Goal: Task Accomplishment & Management: Manage account settings

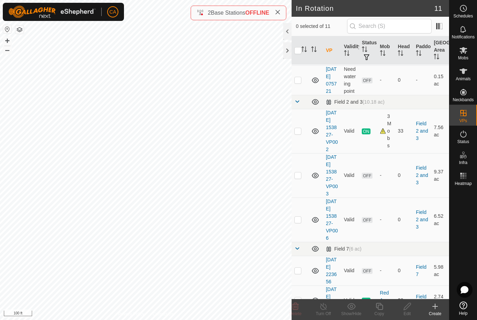
scroll to position [205, 0]
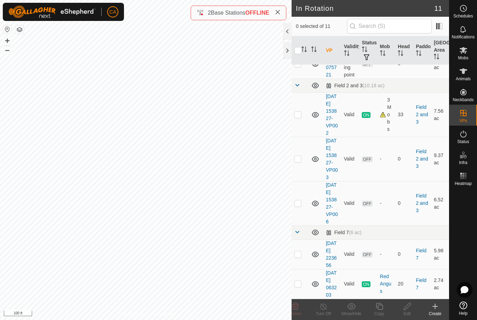
click at [299, 162] on p-checkbox at bounding box center [297, 159] width 7 height 6
click at [301, 162] on p-checkbox at bounding box center [297, 159] width 7 height 6
checkbox input "false"
click at [301, 206] on p-checkbox at bounding box center [297, 203] width 7 height 6
click at [298, 308] on icon at bounding box center [295, 306] width 7 height 7
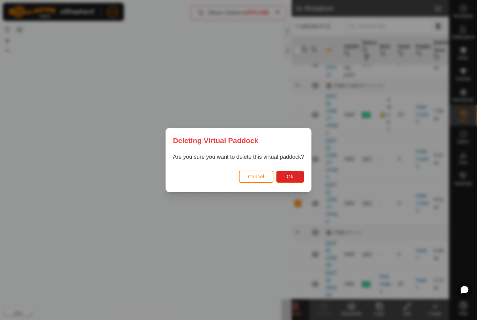
click at [297, 178] on button "Ok" at bounding box center [290, 177] width 28 height 12
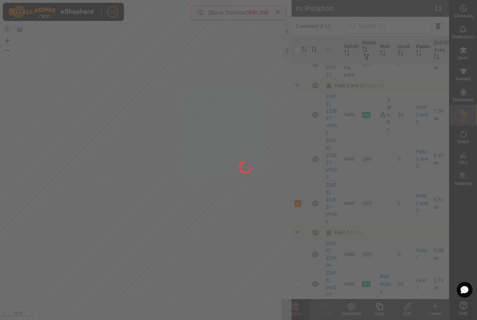
checkbox input "false"
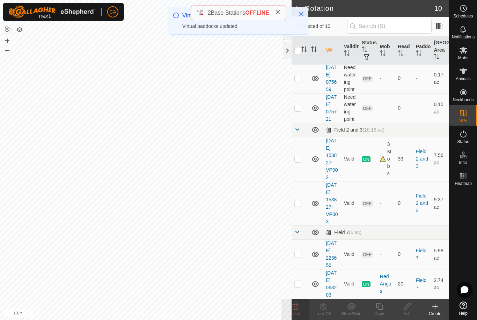
click at [300, 251] on p-checkbox at bounding box center [297, 254] width 7 height 6
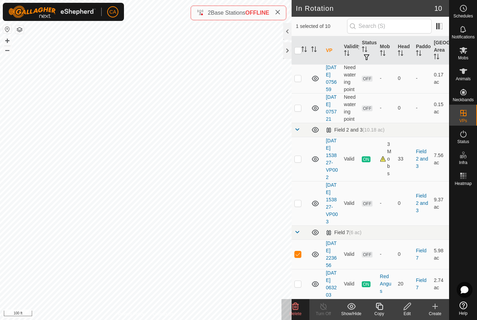
click at [300, 259] on td at bounding box center [300, 254] width 17 height 30
checkbox input "false"
click at [298, 206] on p-checkbox at bounding box center [297, 203] width 7 height 6
checkbox input "true"
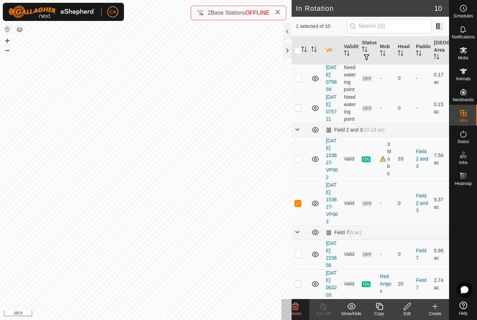
click at [405, 301] on div "Edit" at bounding box center [407, 309] width 28 height 21
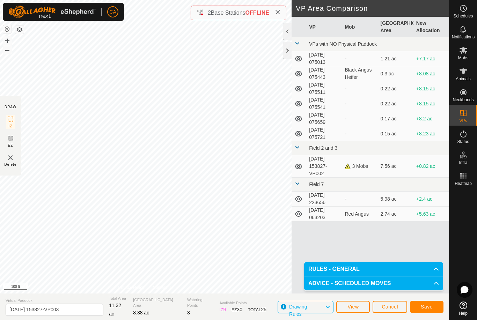
click at [429, 312] on button "Save" at bounding box center [427, 307] width 34 height 12
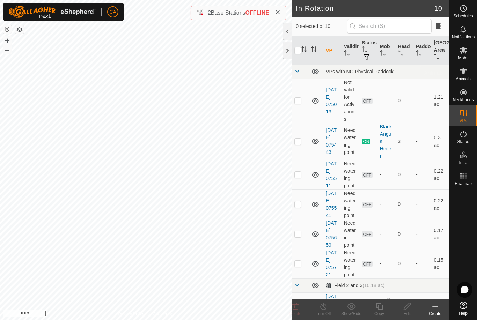
click at [466, 78] on span "Animals" at bounding box center [463, 79] width 15 height 4
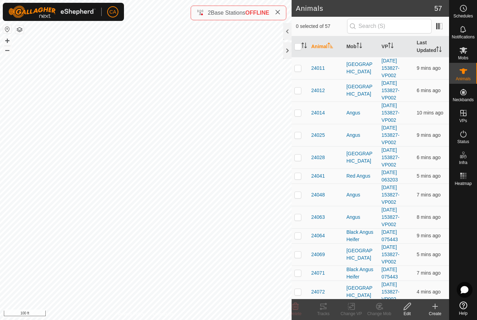
click at [356, 47] on th "Mob" at bounding box center [361, 46] width 35 height 21
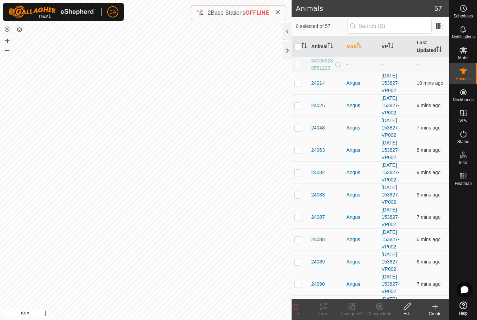
click at [358, 49] on p-sorticon "Activate to sort" at bounding box center [359, 47] width 6 height 6
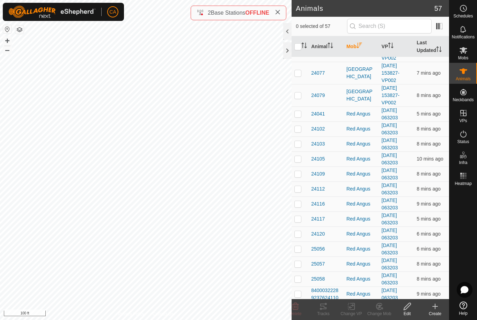
scroll to position [126, 0]
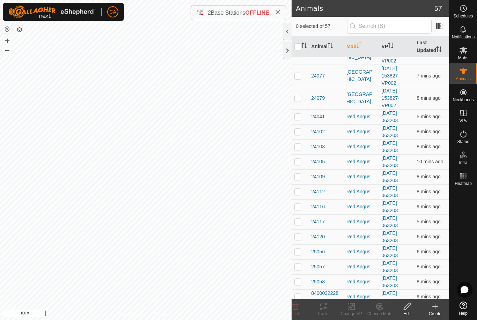
click at [296, 119] on p-checkbox at bounding box center [297, 117] width 7 height 6
checkbox input "true"
click at [297, 129] on p-checkbox at bounding box center [297, 132] width 7 height 6
checkbox input "true"
click at [297, 146] on p-checkbox at bounding box center [297, 147] width 7 height 6
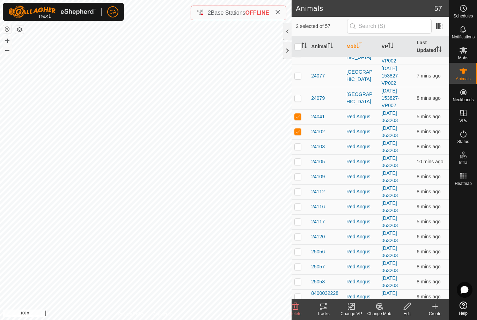
checkbox input "true"
click at [296, 163] on p-checkbox at bounding box center [297, 162] width 7 height 6
checkbox input "true"
click at [296, 178] on p-checkbox at bounding box center [297, 177] width 7 height 6
checkbox input "true"
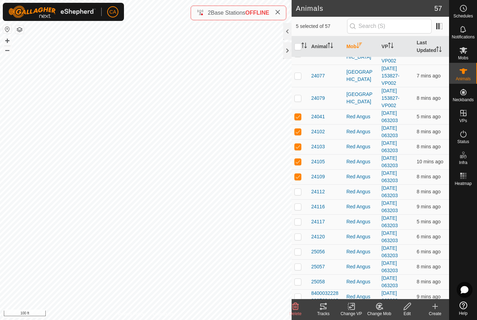
click at [300, 193] on p-checkbox at bounding box center [297, 192] width 7 height 6
checkbox input "true"
click at [297, 209] on p-checkbox at bounding box center [297, 207] width 7 height 6
checkbox input "true"
click at [298, 220] on p-checkbox at bounding box center [297, 222] width 7 height 6
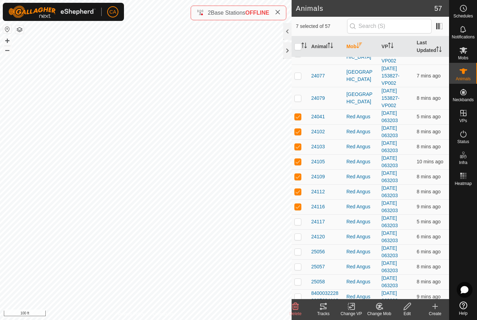
checkbox input "true"
click at [296, 242] on td at bounding box center [300, 236] width 17 height 15
checkbox input "true"
click at [300, 250] on p-checkbox at bounding box center [297, 252] width 7 height 6
checkbox input "true"
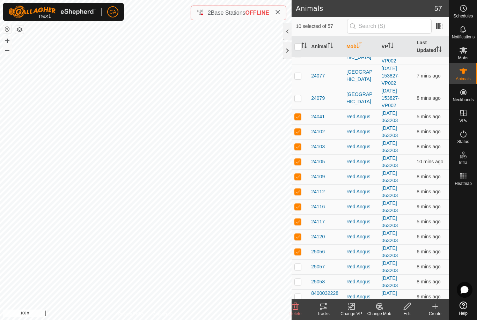
click at [320, 308] on icon at bounding box center [321, 309] width 2 height 2
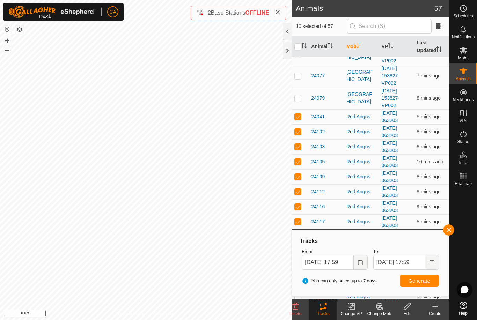
click at [302, 44] on icon "Activate to sort" at bounding box center [304, 46] width 6 height 6
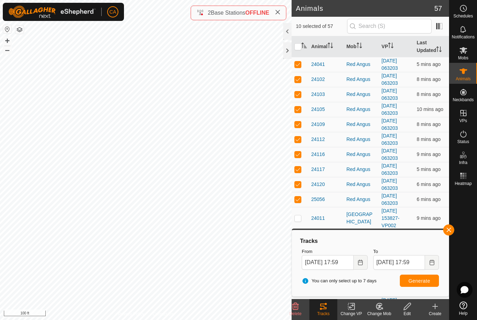
click at [300, 44] on input "checkbox" at bounding box center [297, 46] width 7 height 7
checkbox input "true"
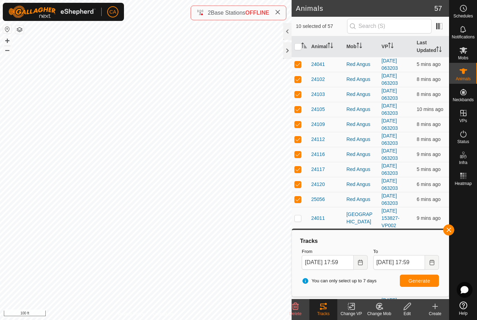
checkbox input "true"
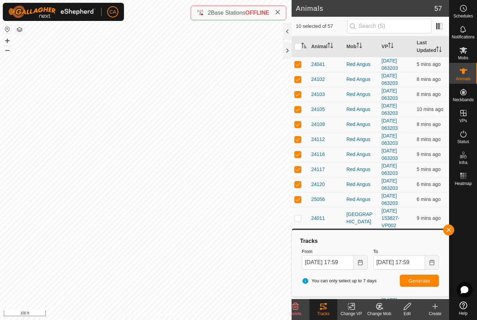
checkbox input "true"
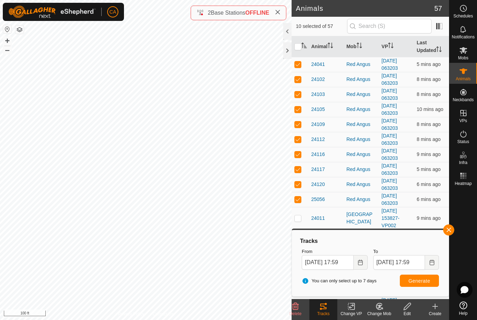
checkbox input "true"
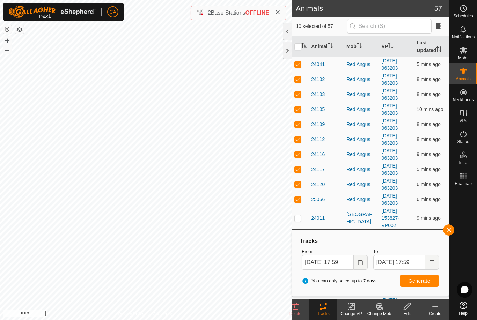
checkbox input "true"
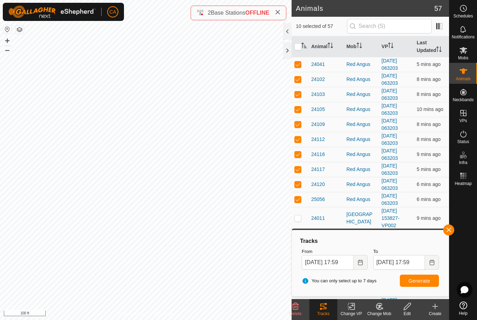
checkbox input "true"
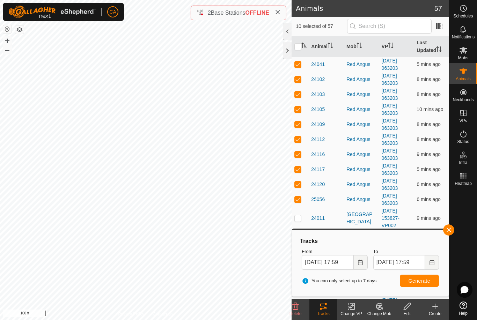
checkbox input "true"
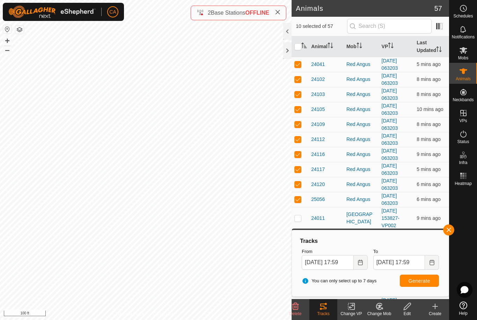
checkbox input "true"
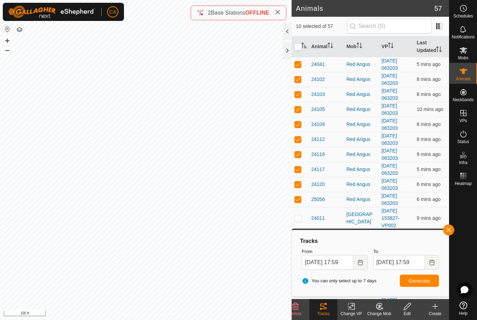
checkbox input "true"
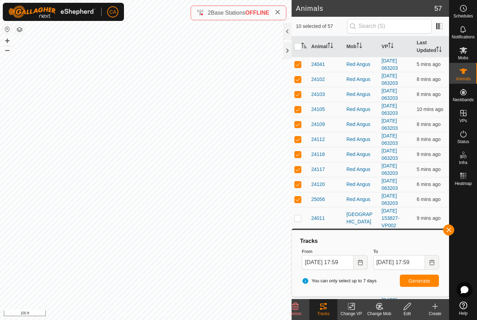
checkbox input "true"
click at [296, 49] on input "checkbox" at bounding box center [297, 46] width 7 height 7
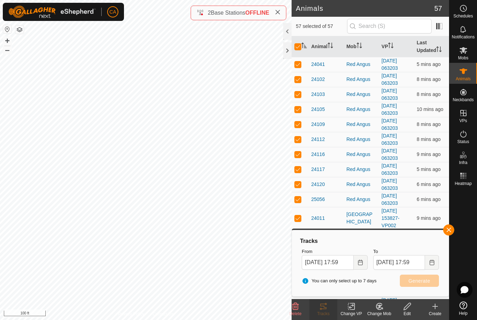
checkbox input "false"
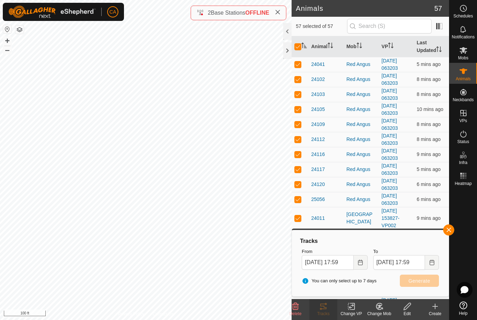
checkbox input "false"
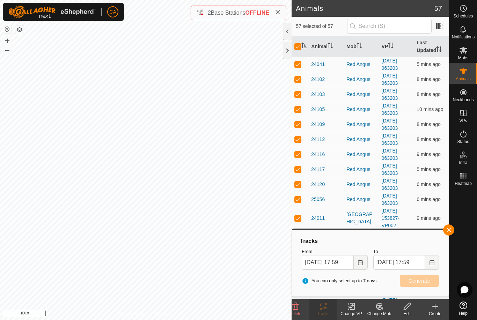
checkbox input "false"
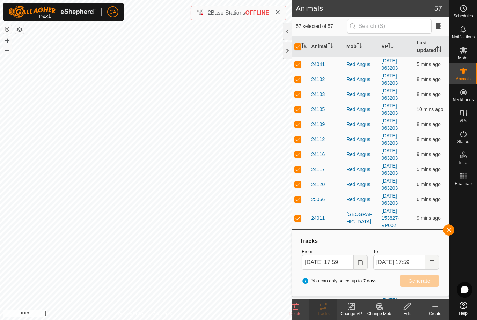
checkbox input "false"
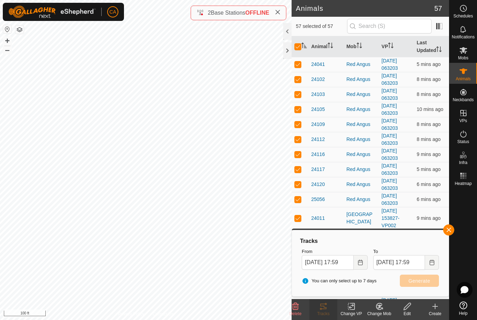
checkbox input "false"
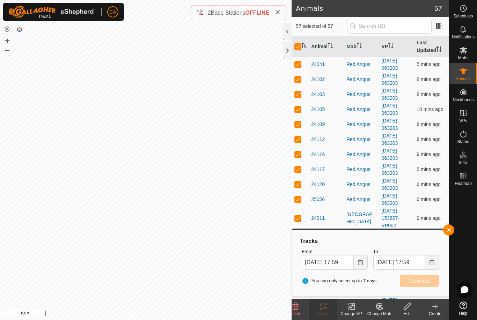
checkbox input "false"
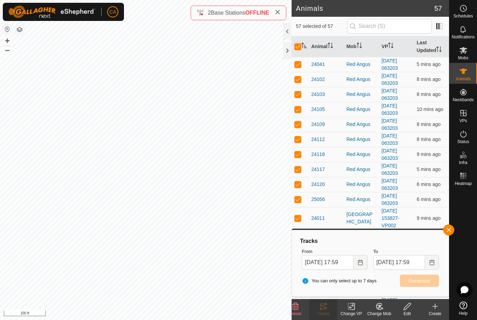
checkbox input "false"
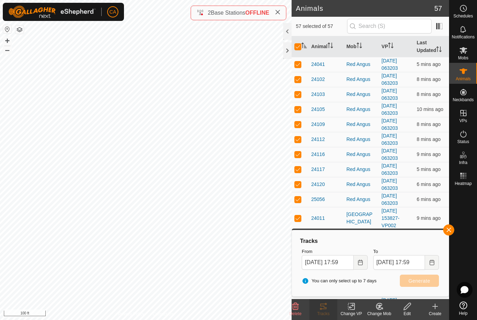
checkbox input "false"
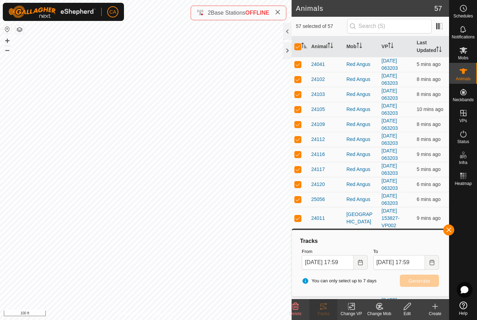
checkbox input "false"
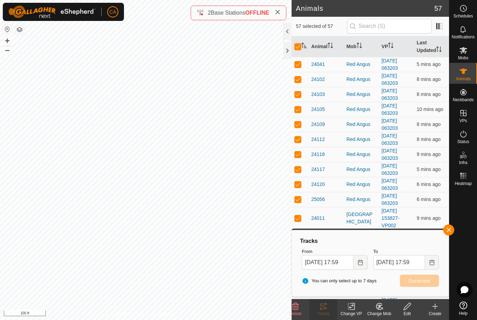
checkbox input "false"
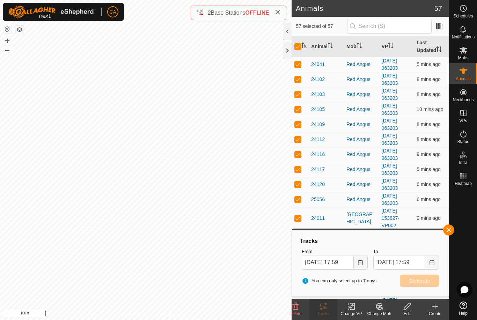
checkbox input "false"
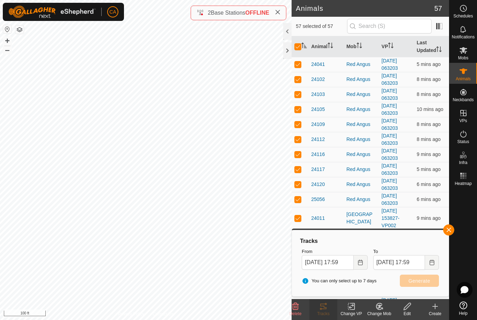
checkbox input "false"
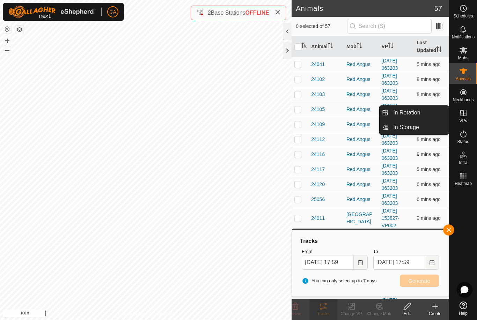
click at [432, 109] on link "In Rotation" at bounding box center [419, 113] width 60 height 14
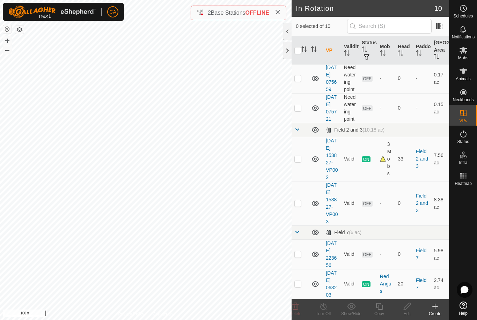
scroll to position [214, 0]
click at [298, 282] on p-checkbox at bounding box center [297, 284] width 7 height 6
checkbox input "true"
click at [386, 307] on copy-svg-icon at bounding box center [379, 306] width 28 height 8
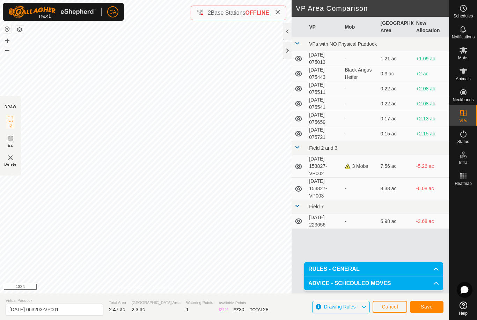
click at [427, 310] on button "Save" at bounding box center [427, 307] width 34 height 12
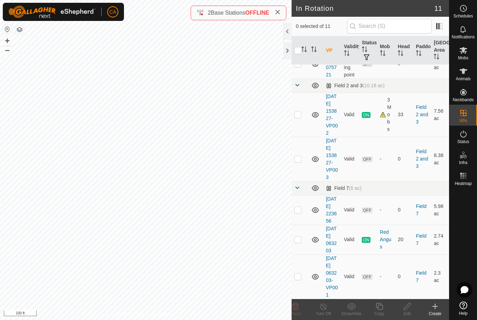
scroll to position [266, 0]
